Goal: Information Seeking & Learning: Compare options

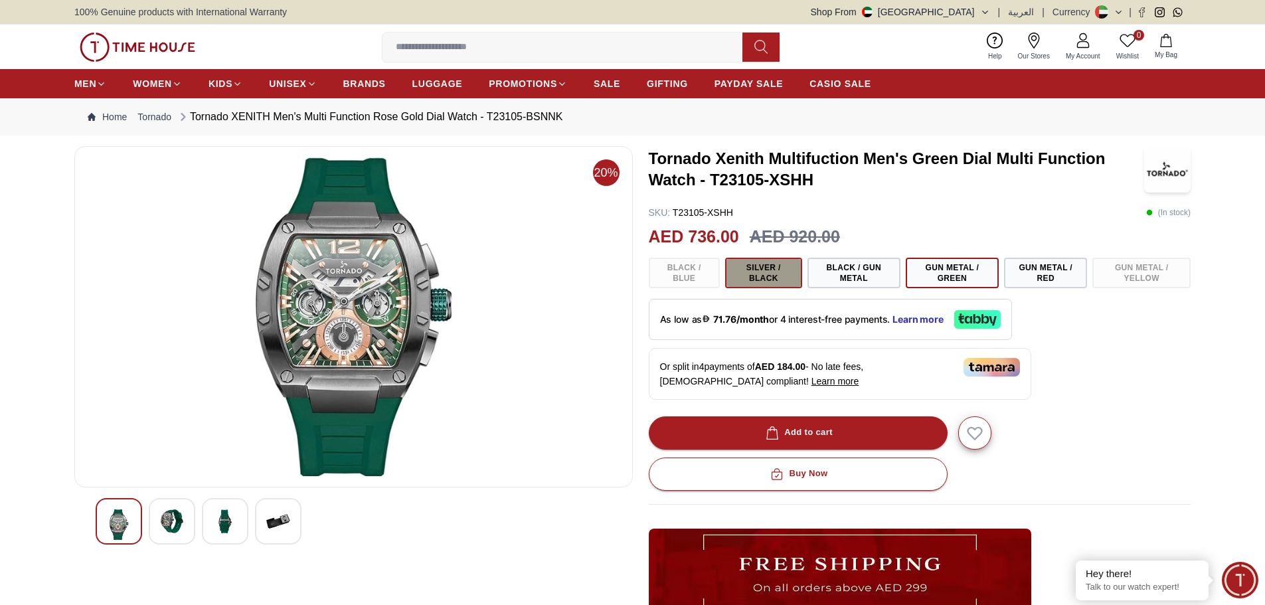
click at [758, 272] on button "Silver / Black" at bounding box center [763, 273] width 77 height 31
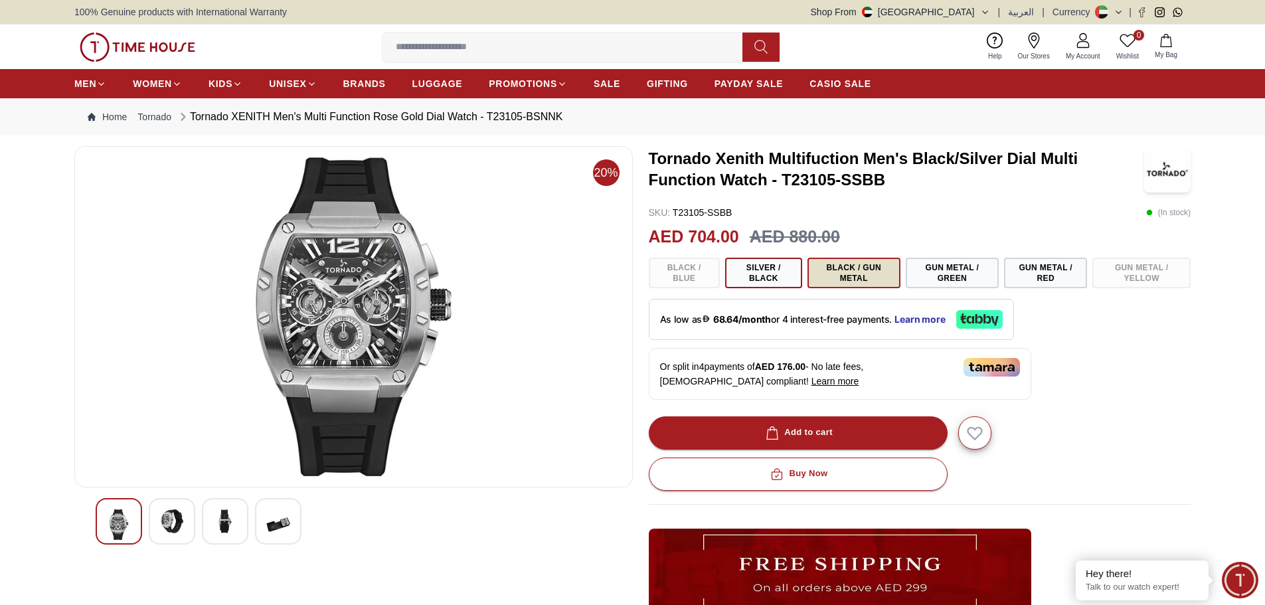
click at [880, 263] on button "Black / Gun Metal" at bounding box center [854, 273] width 93 height 31
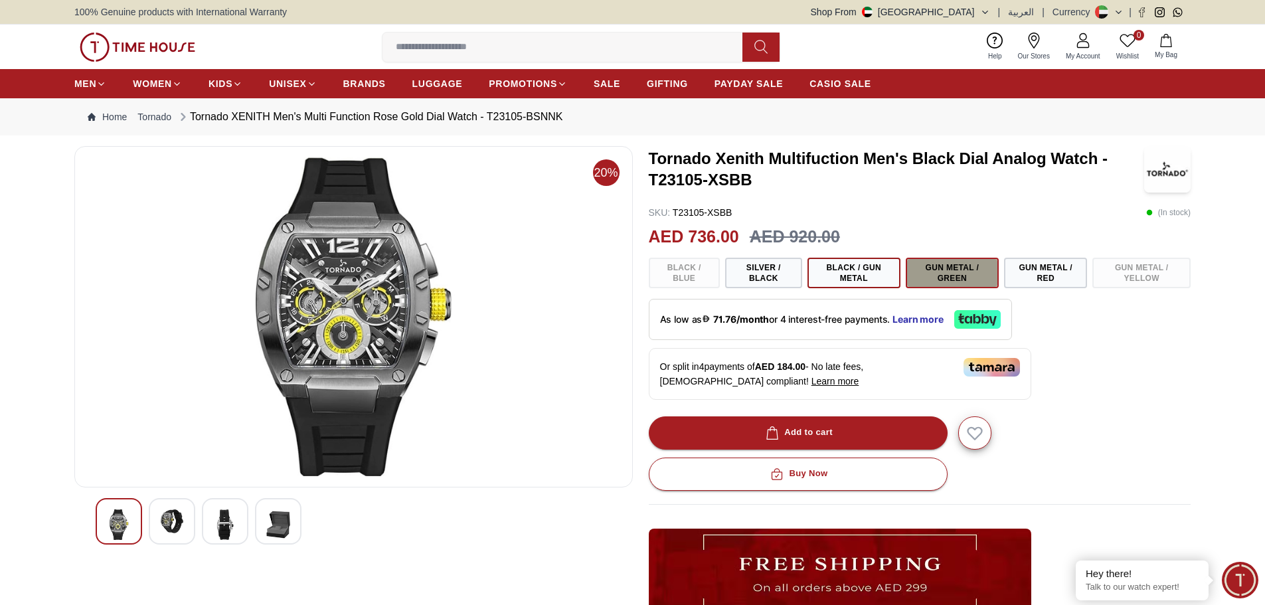
click at [951, 272] on button "Gun Metal / Green" at bounding box center [952, 273] width 93 height 31
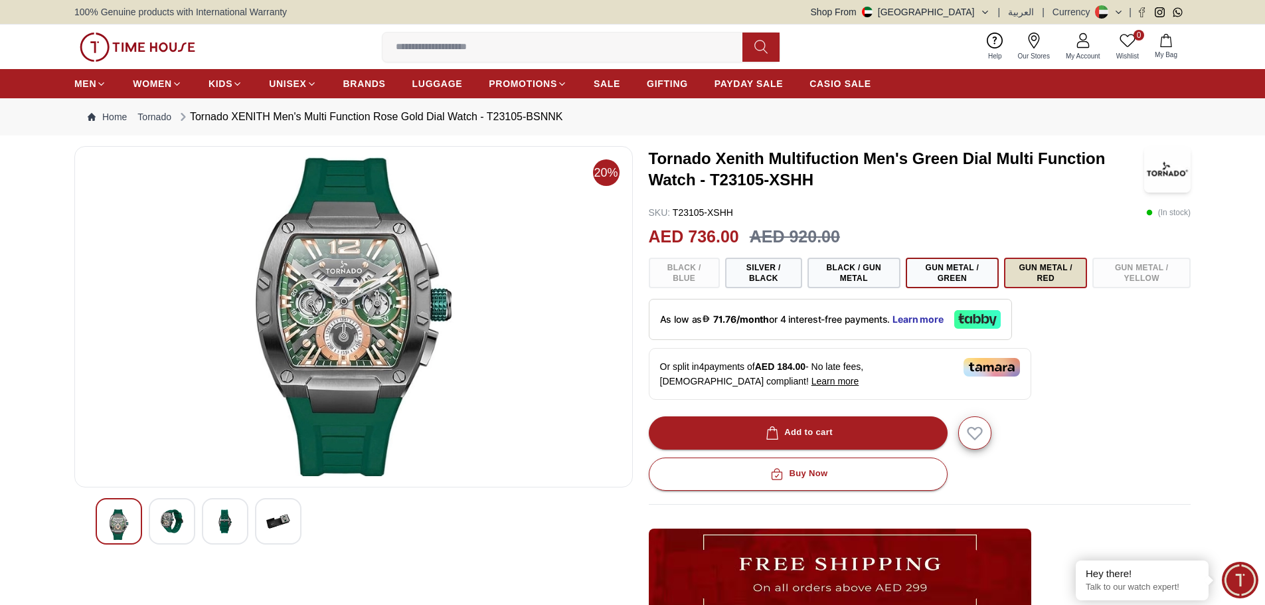
click at [1034, 277] on button "Gun Metal / Red" at bounding box center [1045, 273] width 83 height 31
